Goal: Information Seeking & Learning: Learn about a topic

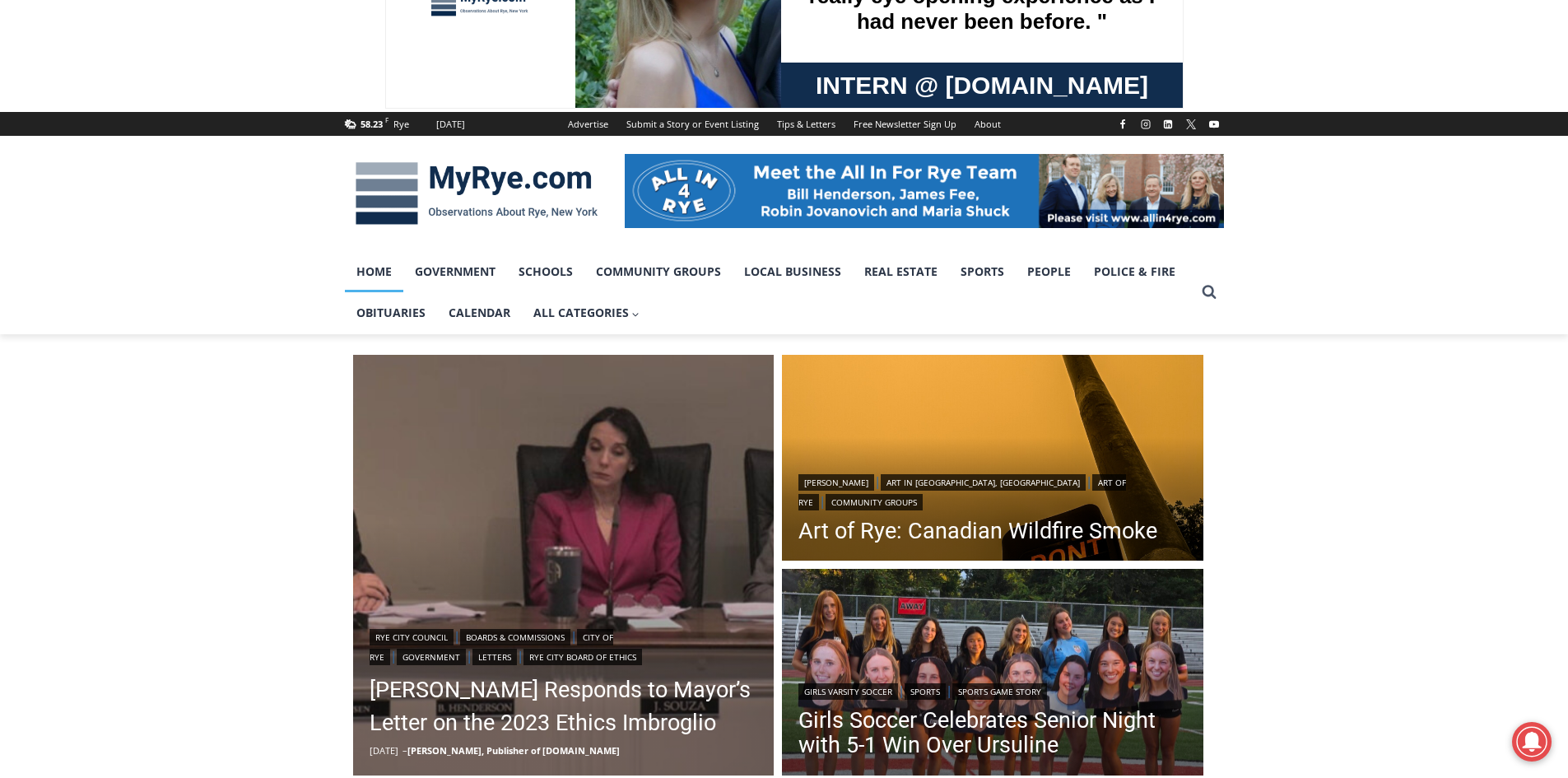
scroll to position [247, 0]
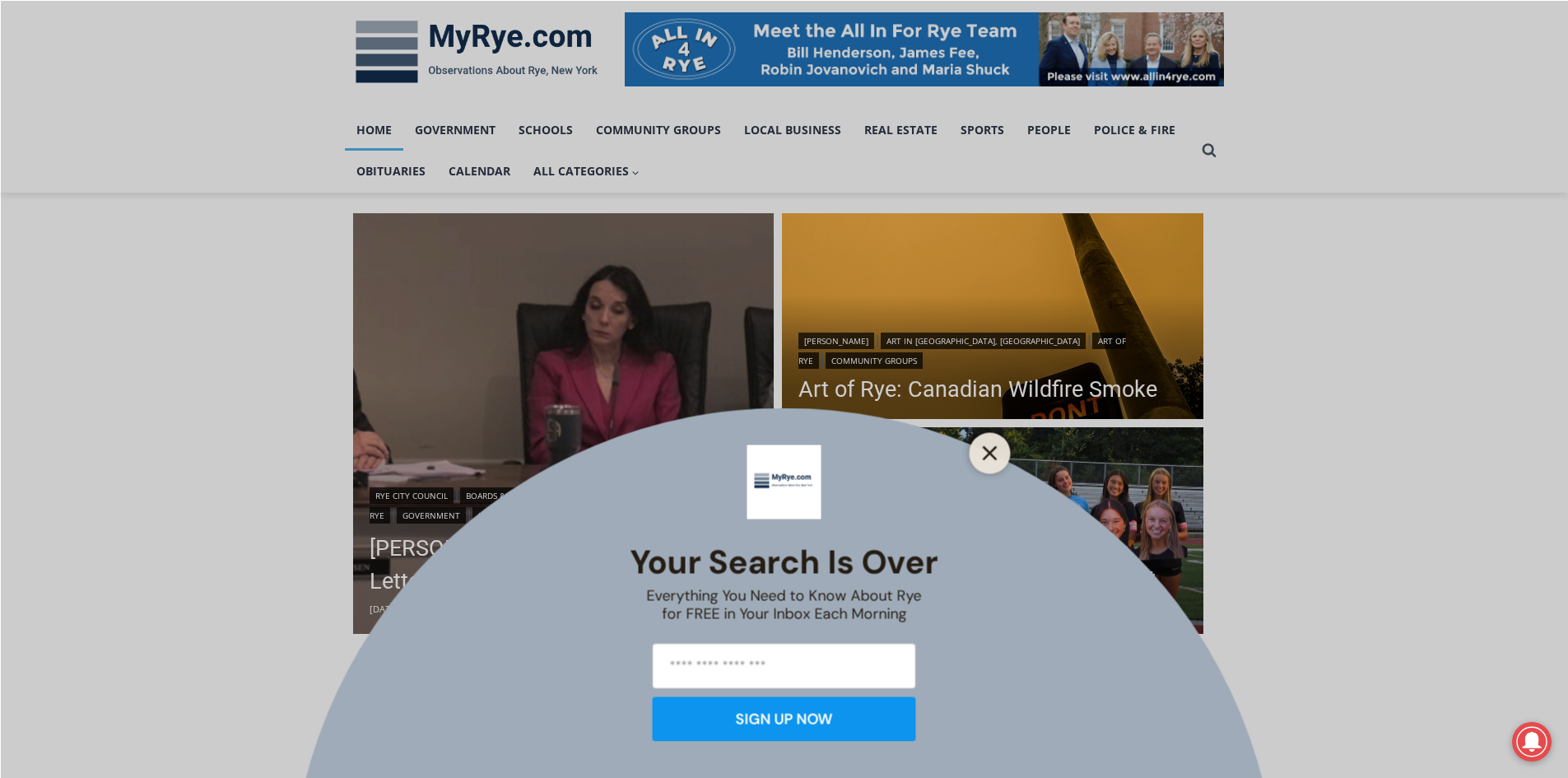
click at [994, 457] on line "Close" at bounding box center [989, 453] width 12 height 12
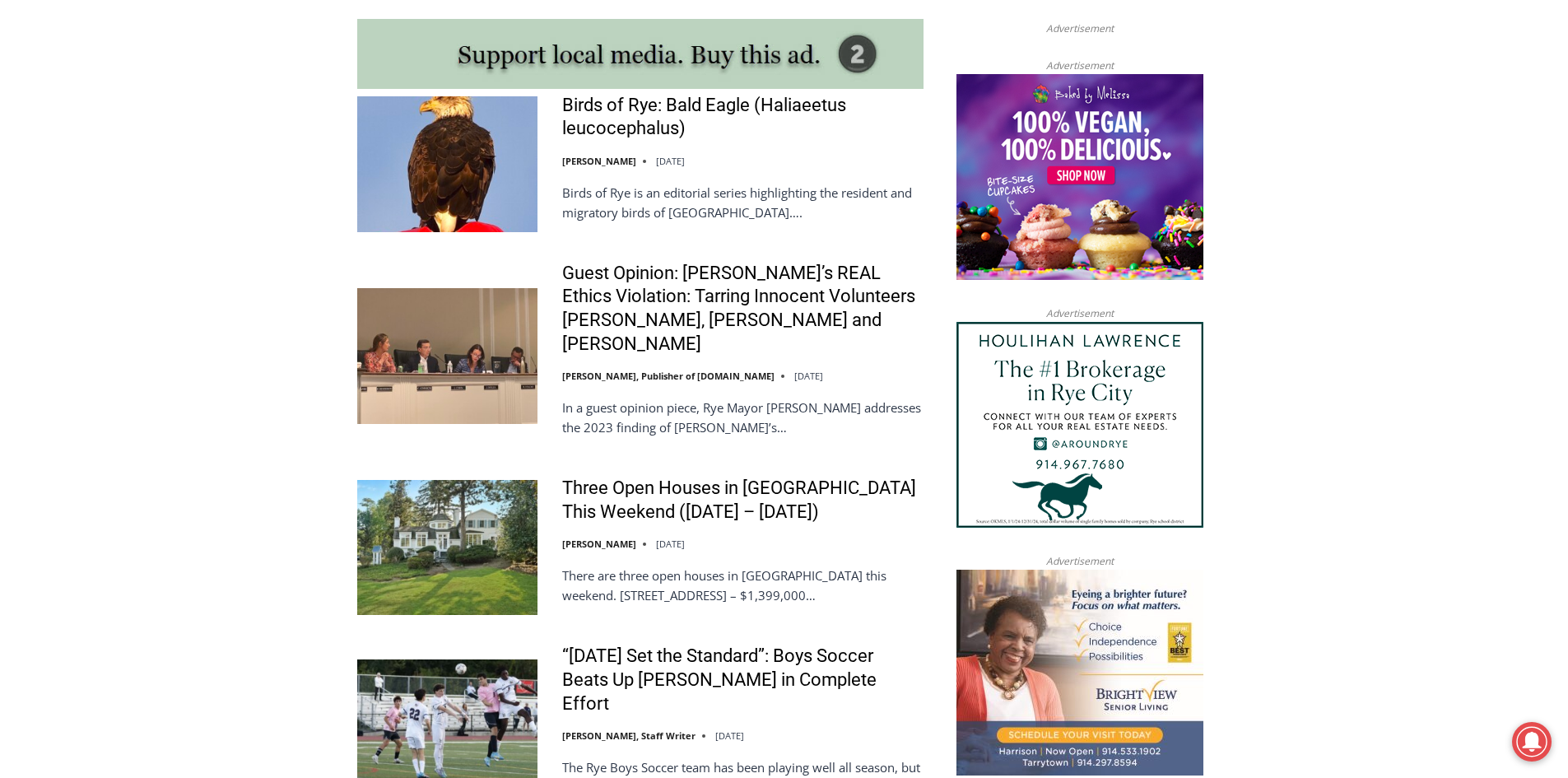
scroll to position [1400, 0]
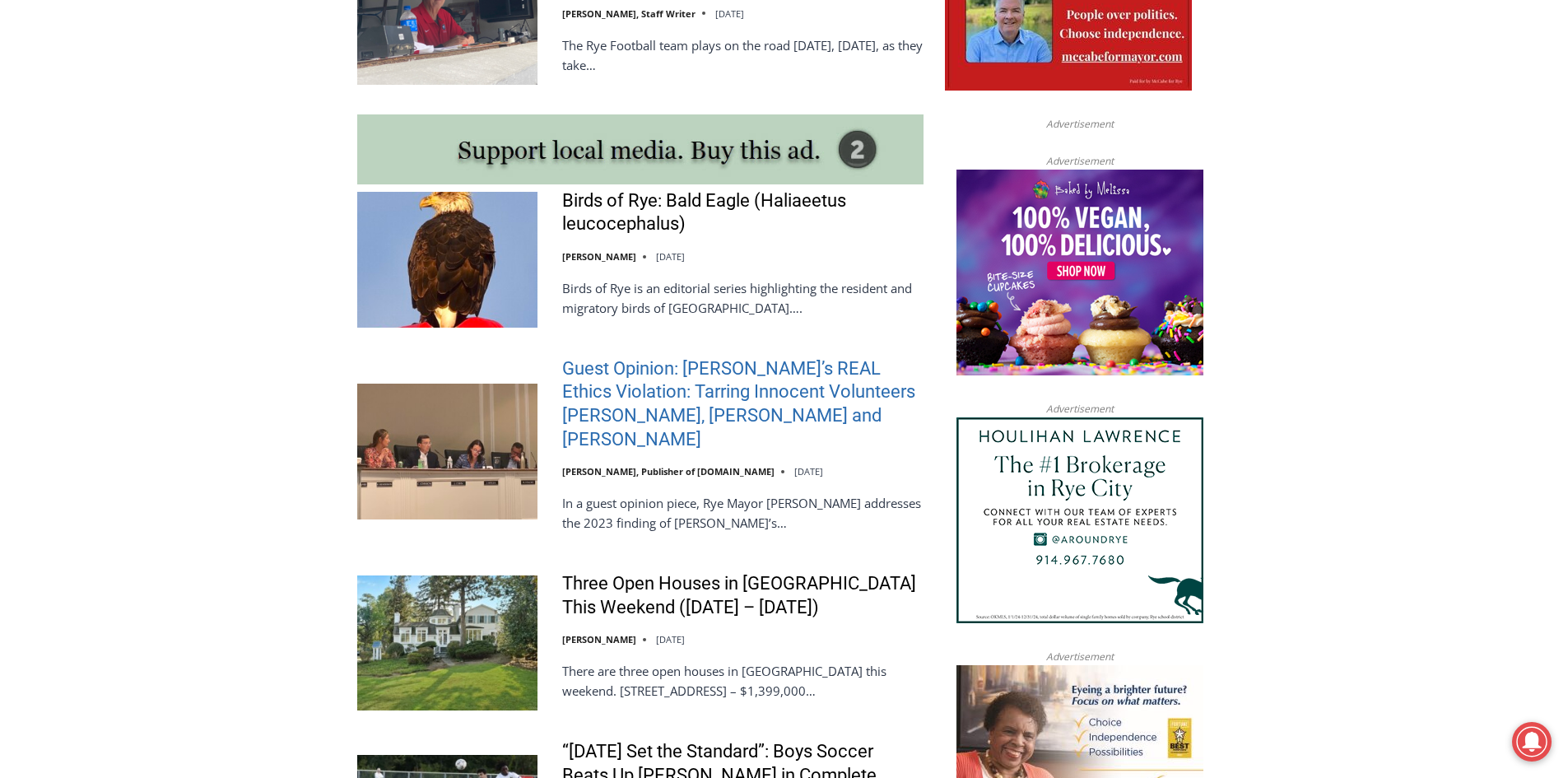
click at [737, 388] on link "Guest Opinion: Rye’s REAL Ethics Violation: Tarring Innocent Volunteers Carolin…" at bounding box center [743, 404] width 361 height 94
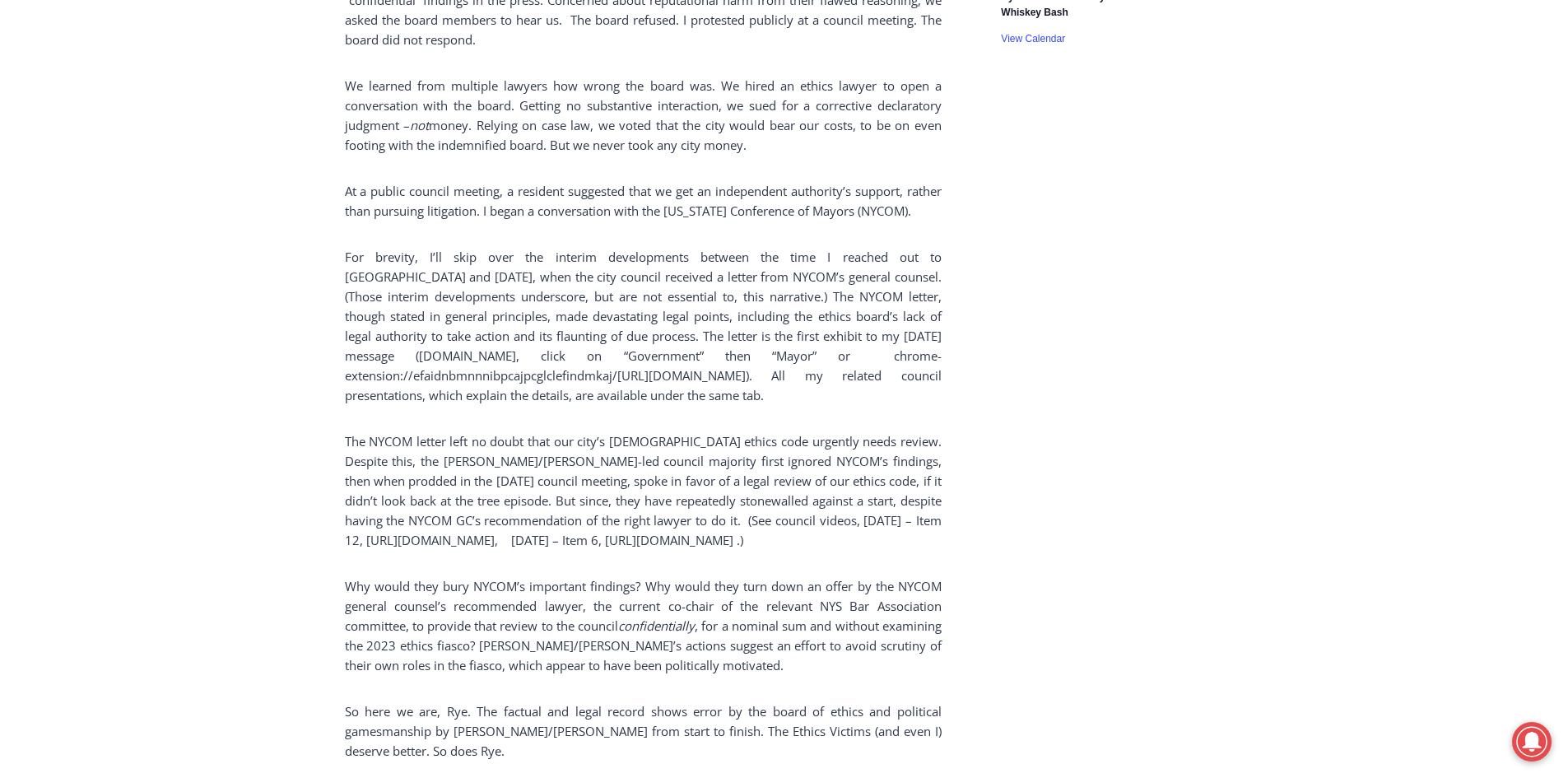
scroll to position [3047, 0]
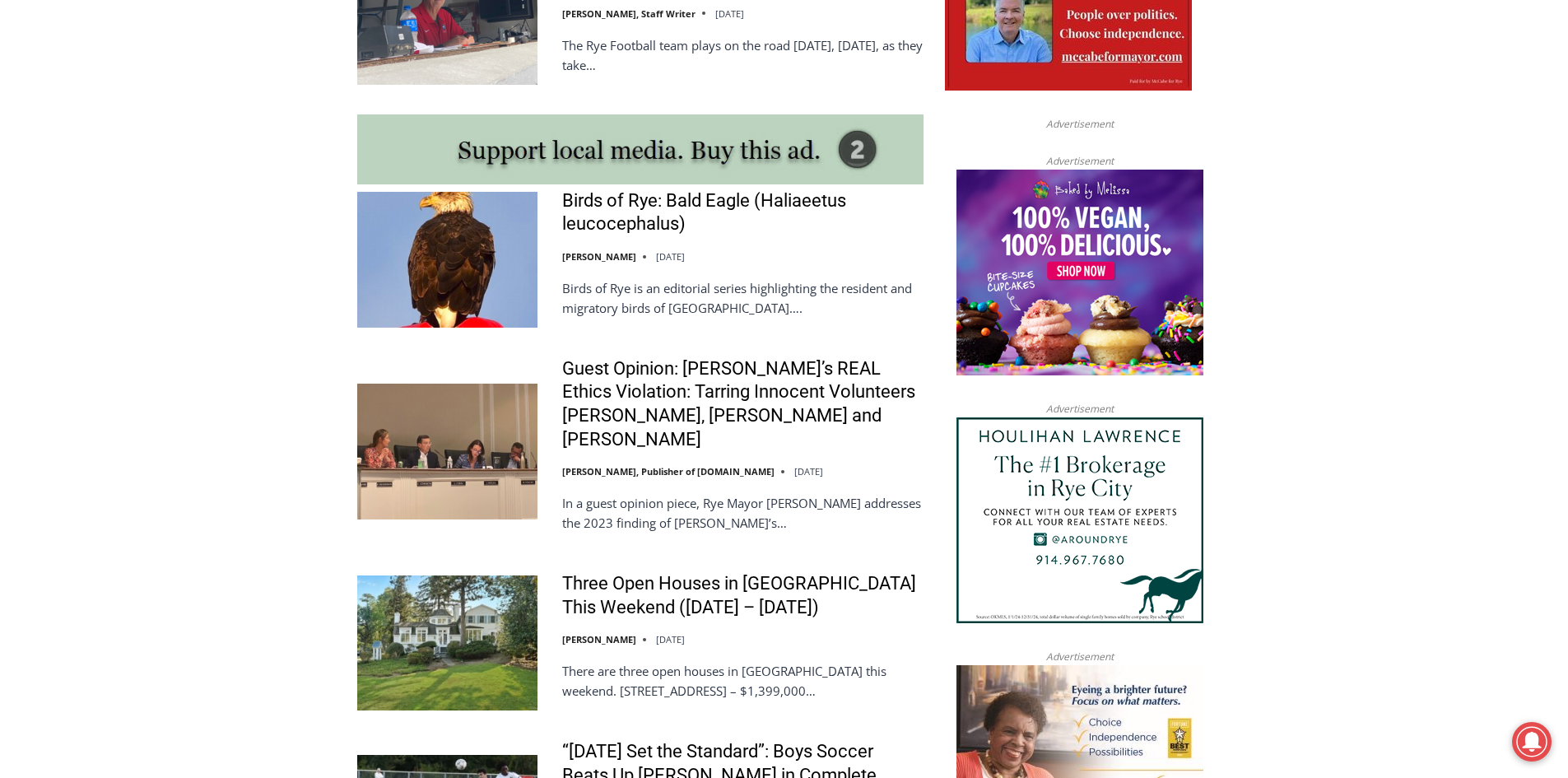
click at [484, 603] on img at bounding box center [447, 642] width 181 height 135
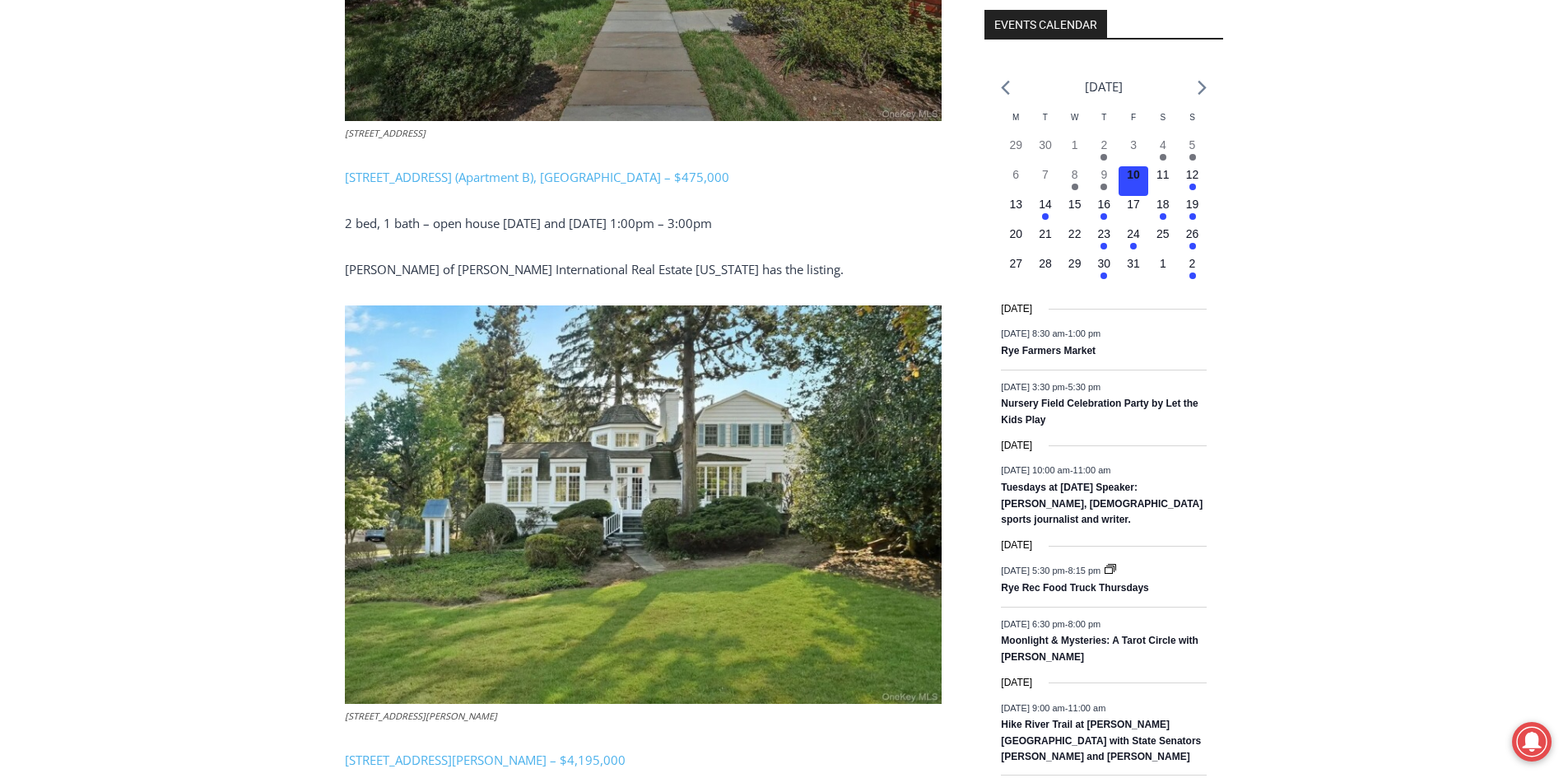
scroll to position [1812, 0]
